Goal: Feedback & Contribution: Submit feedback/report problem

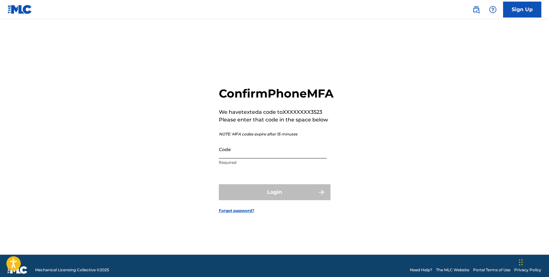
click at [265, 158] on input "Code" at bounding box center [273, 149] width 108 height 18
click at [239, 159] on input "Code" at bounding box center [273, 149] width 108 height 18
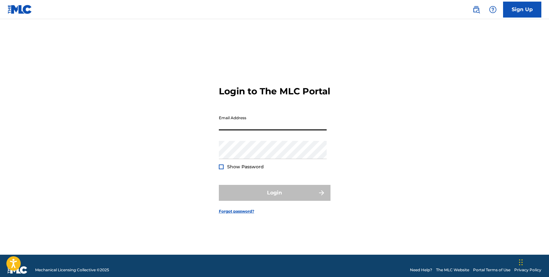
click at [266, 126] on input "Email Address" at bounding box center [273, 121] width 108 height 18
type input "jorgemiguelrh@gmail.com"
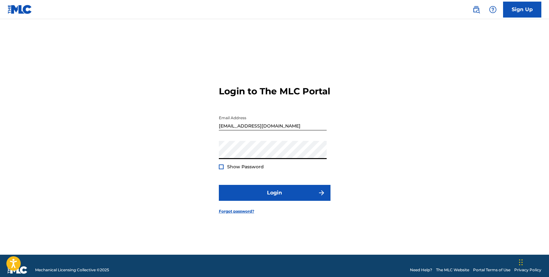
click at [251, 170] on span "Show Password" at bounding box center [245, 167] width 37 height 6
click at [224, 170] on div "Show Password" at bounding box center [241, 167] width 45 height 6
click at [221, 169] on div at bounding box center [221, 167] width 5 height 5
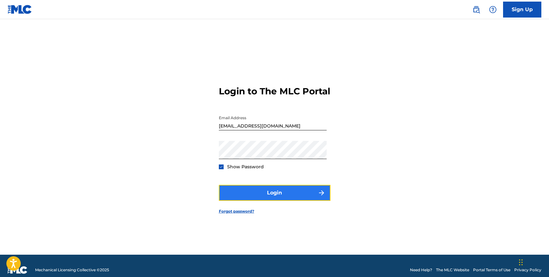
click at [244, 201] on button "Login" at bounding box center [275, 193] width 112 height 16
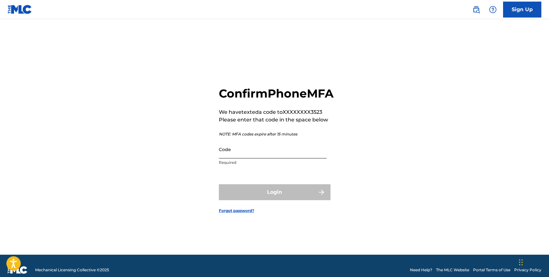
click at [251, 159] on input "Code" at bounding box center [273, 149] width 108 height 18
click at [254, 159] on input "Code" at bounding box center [273, 149] width 108 height 18
click at [493, 10] on img at bounding box center [493, 10] width 8 height 8
click at [248, 166] on p "Required" at bounding box center [273, 163] width 108 height 6
click at [241, 159] on input "Code" at bounding box center [273, 149] width 108 height 18
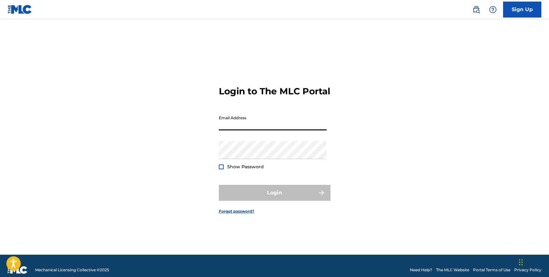
click at [241, 130] on input "Email Address" at bounding box center [273, 121] width 108 height 18
type input "[EMAIL_ADDRESS][DOMAIN_NAME]"
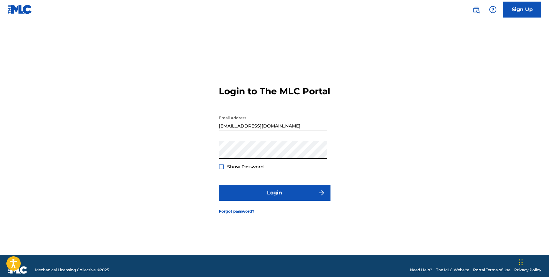
click at [219, 185] on button "Login" at bounding box center [275, 193] width 112 height 16
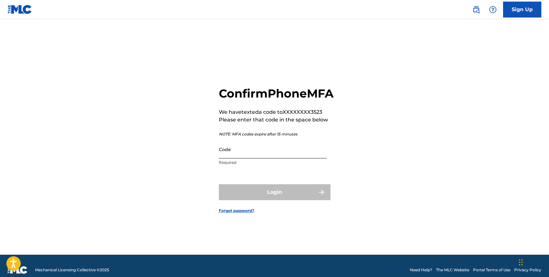
click at [268, 159] on input "Code" at bounding box center [273, 149] width 108 height 18
click at [249, 154] on input "Code" at bounding box center [273, 149] width 108 height 18
click at [239, 159] on input "Code" at bounding box center [273, 149] width 108 height 18
click at [260, 159] on input "Code" at bounding box center [273, 149] width 108 height 18
click at [259, 134] on div "Confirm Phone MFA We have texted a code to XXXXXXXX3523 Please enter that code …" at bounding box center [276, 127] width 115 height 83
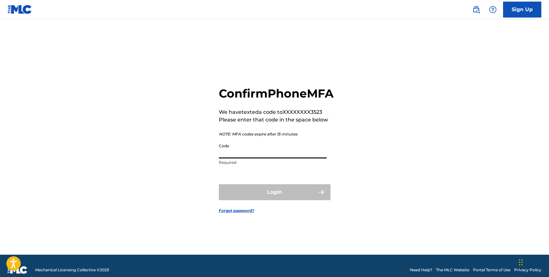
click at [269, 148] on input "Code" at bounding box center [273, 149] width 108 height 18
click at [247, 214] on link "Forgot password?" at bounding box center [236, 211] width 35 height 6
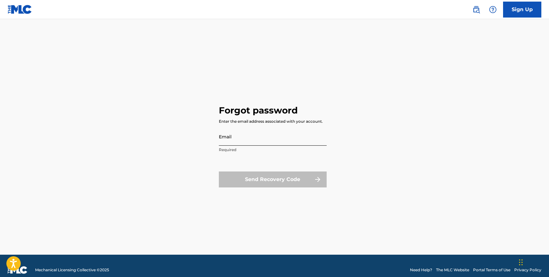
click at [257, 141] on input "Email" at bounding box center [273, 137] width 108 height 18
type input "[EMAIL_ADDRESS][DOMAIN_NAME]"
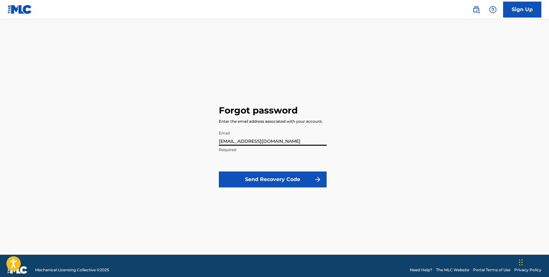
click button "Send Recovery Code" at bounding box center [273, 180] width 108 height 16
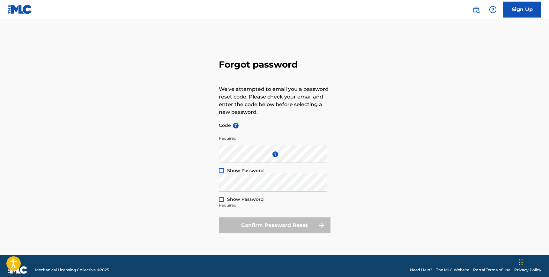
scroll to position [8, 0]
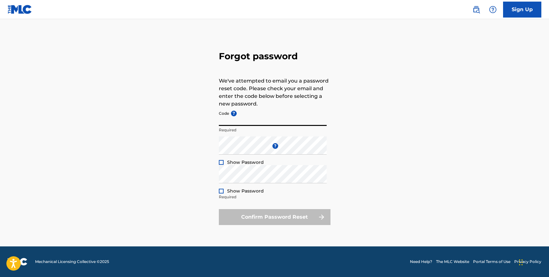
click at [242, 122] on input "Code ?" at bounding box center [273, 117] width 108 height 18
paste input "FP_fa72bd05dc2fb84a556645f3bcd0"
type input "FP_fa72bd05dc2fb84a556645f3bcd0"
click at [219, 161] on div at bounding box center [221, 162] width 5 height 5
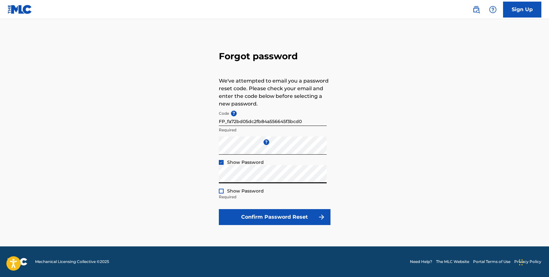
click at [221, 191] on div at bounding box center [221, 191] width 5 height 5
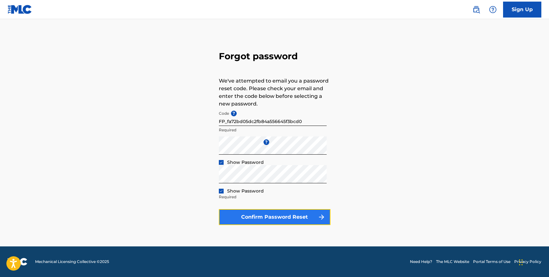
click at [245, 219] on button "Confirm Password Reset" at bounding box center [275, 217] width 112 height 16
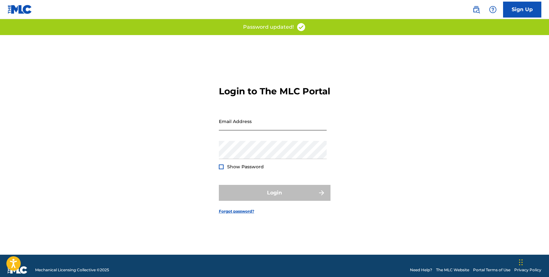
click at [275, 130] on input "Email Address" at bounding box center [273, 121] width 108 height 18
type input "jorgemiguelrh@gmail.com"
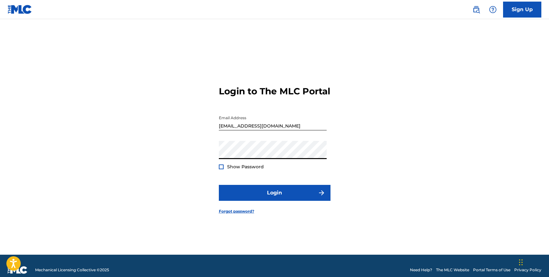
click at [252, 170] on span "Show Password" at bounding box center [245, 167] width 37 height 6
click at [222, 169] on div at bounding box center [221, 167] width 5 height 5
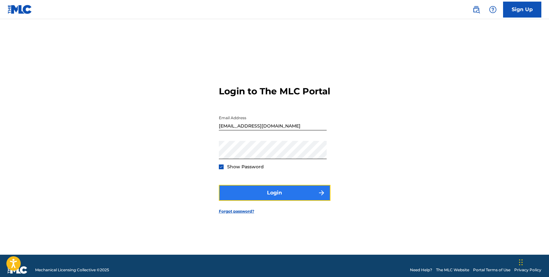
click at [245, 197] on button "Login" at bounding box center [275, 193] width 112 height 16
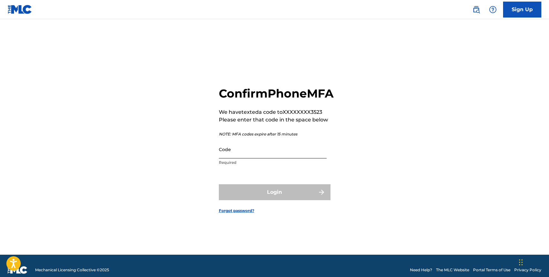
click at [263, 158] on input "Code" at bounding box center [273, 149] width 108 height 18
click at [324, 134] on div "Confirm Phone MFA We have texted a code to XXXXXXXX3523 Please enter that code …" at bounding box center [276, 127] width 115 height 83
click at [241, 159] on input "Code" at bounding box center [273, 149] width 108 height 18
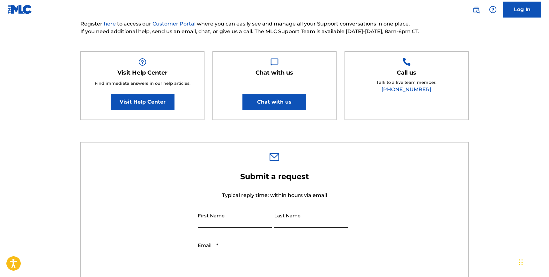
scroll to position [142, 0]
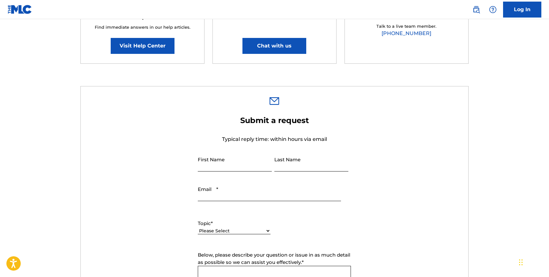
click at [229, 172] on div at bounding box center [235, 162] width 74 height 19
click at [230, 171] on input "First Name" at bounding box center [235, 162] width 74 height 18
type input "Jorge"
type input "Rivera-Herrans"
type input "[EMAIL_ADDRESS][DOMAIN_NAME]"
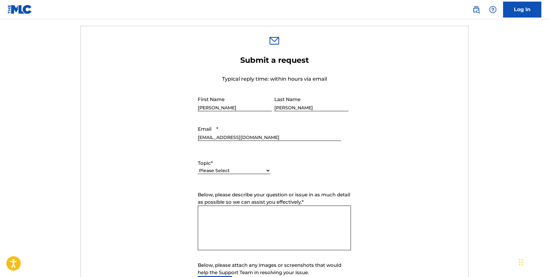
scroll to position [208, 0]
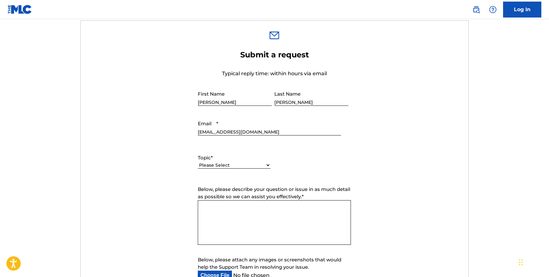
click at [234, 162] on select "Please Select I need help with my account I need help with managing my catalog …" at bounding box center [234, 165] width 73 height 7
select select "I need help with my account"
click at [198, 162] on select "Please Select I need help with my account I need help with managing my catalog …" at bounding box center [234, 165] width 73 height 7
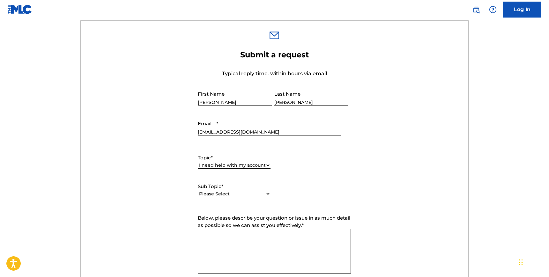
scroll to position [246, 0]
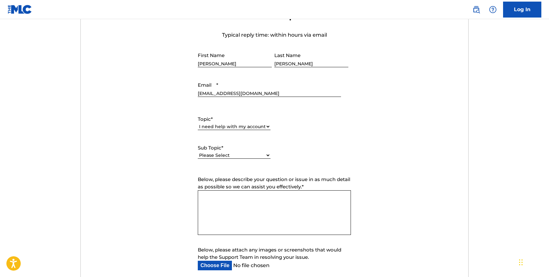
click at [240, 154] on select "Please Select I need help with my user account I can't log in to my user accoun…" at bounding box center [234, 155] width 73 height 7
select select "I can't log in to my user account"
click at [198, 152] on select "Please Select I need help with my user account I can't log in to my user accoun…" at bounding box center [234, 155] width 73 height 7
click at [253, 215] on textarea "Below, please describe your question or issue in as much detail as possible so …" at bounding box center [274, 212] width 153 height 45
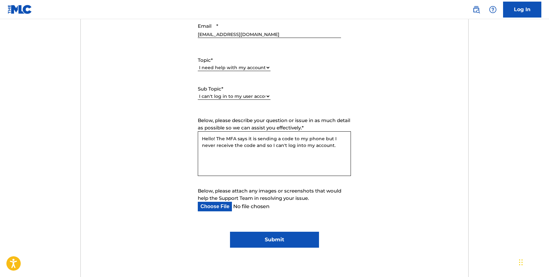
scroll to position [310, 0]
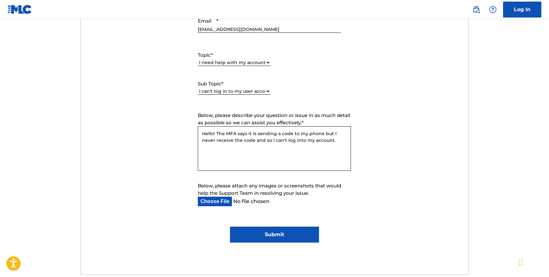
type textarea "Hello! The MFA says it is sending a code to my phone but I never receive the co…"
click at [290, 236] on input "Submit" at bounding box center [274, 235] width 89 height 16
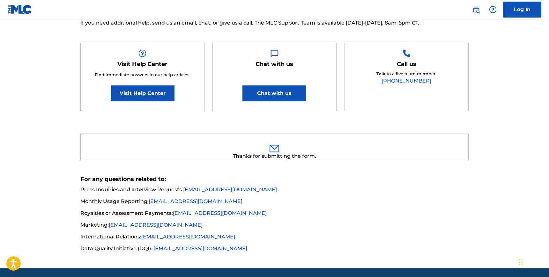
scroll to position [15, 0]
